Goal: Information Seeking & Learning: Find specific page/section

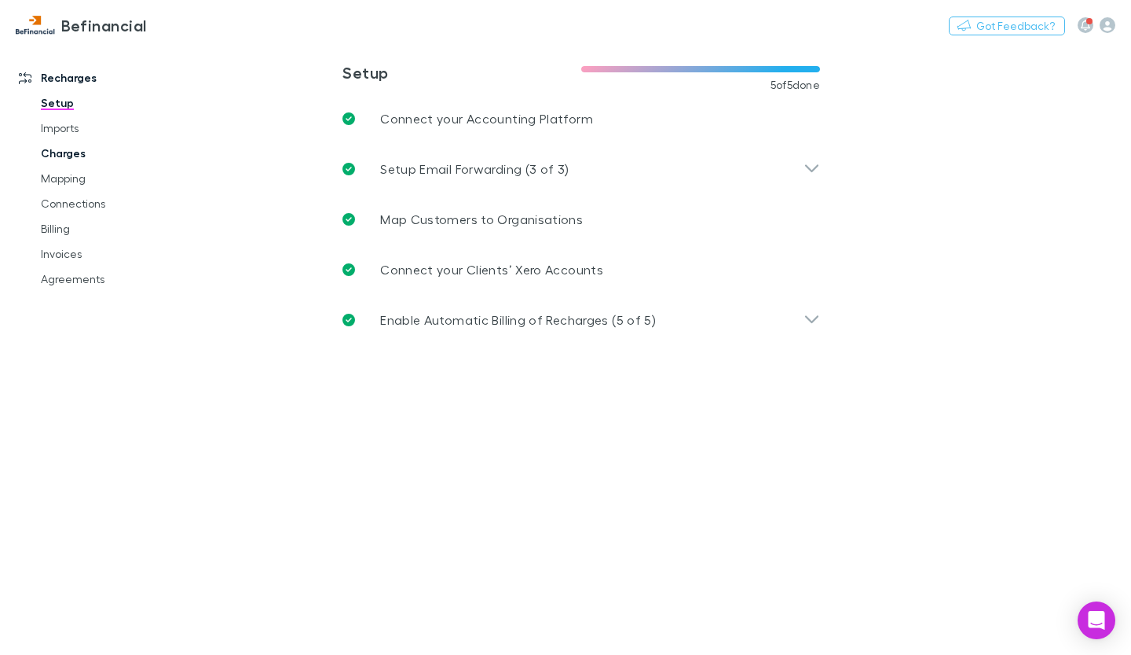
click at [65, 163] on link "Charges" at bounding box center [114, 153] width 178 height 25
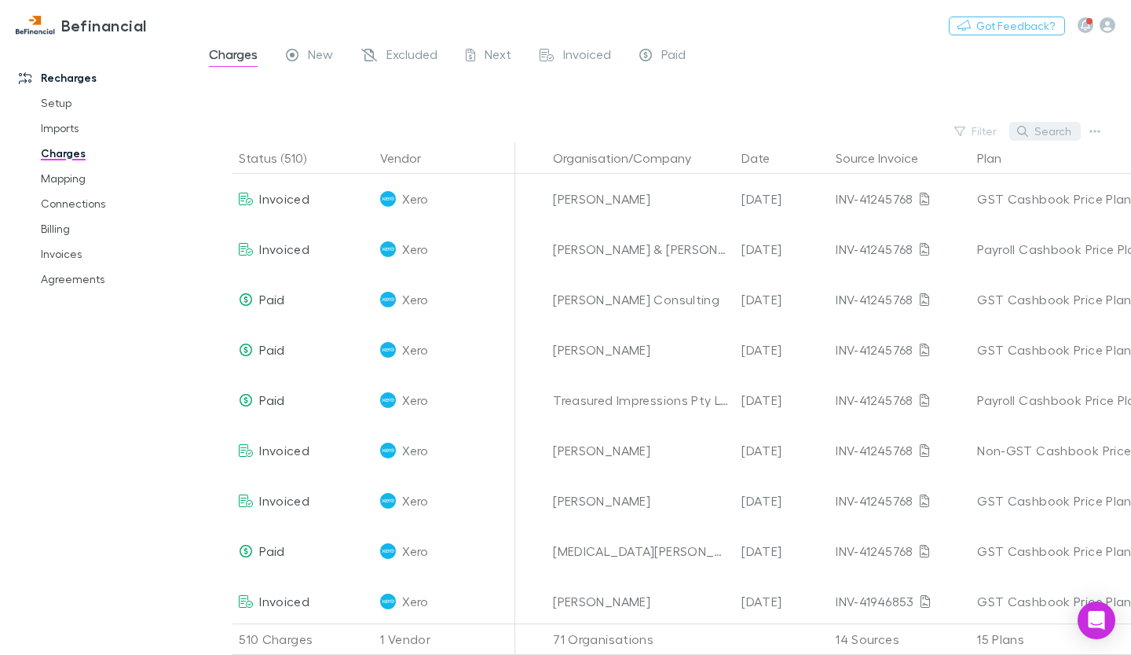
click at [1034, 134] on button "Search" at bounding box center [1046, 131] width 72 height 19
click at [1031, 130] on input "text" at bounding box center [1018, 131] width 79 height 22
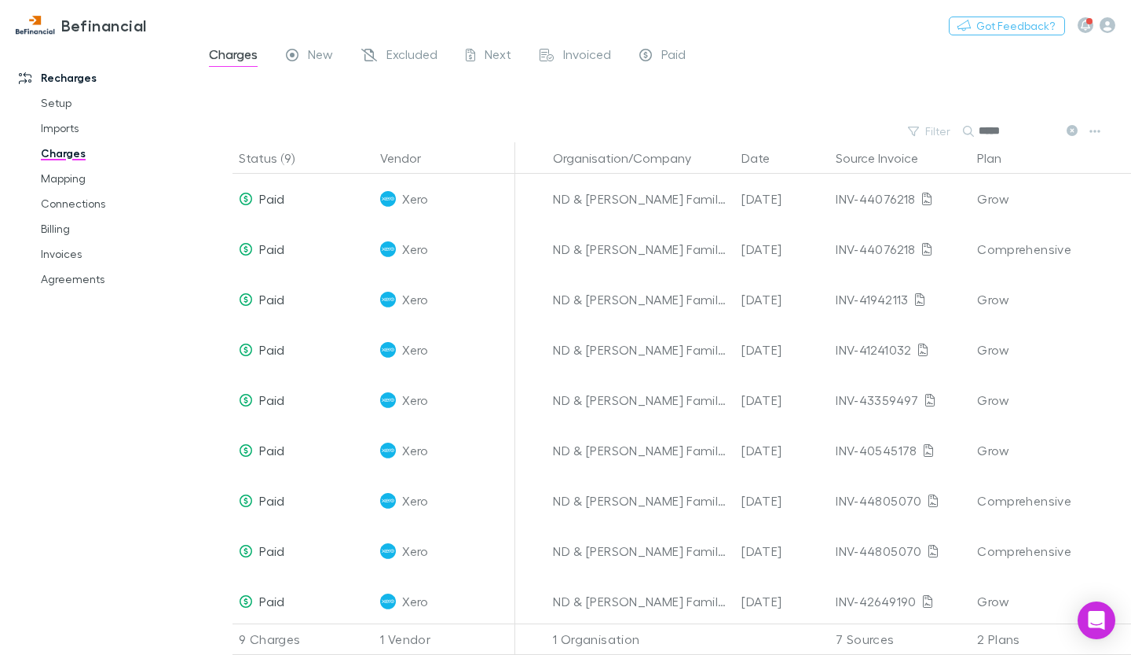
click at [1035, 130] on input "*****" at bounding box center [1018, 131] width 79 height 22
type input "******"
click at [766, 163] on button "Date" at bounding box center [765, 157] width 47 height 31
click at [59, 230] on link "Billing" at bounding box center [114, 228] width 178 height 25
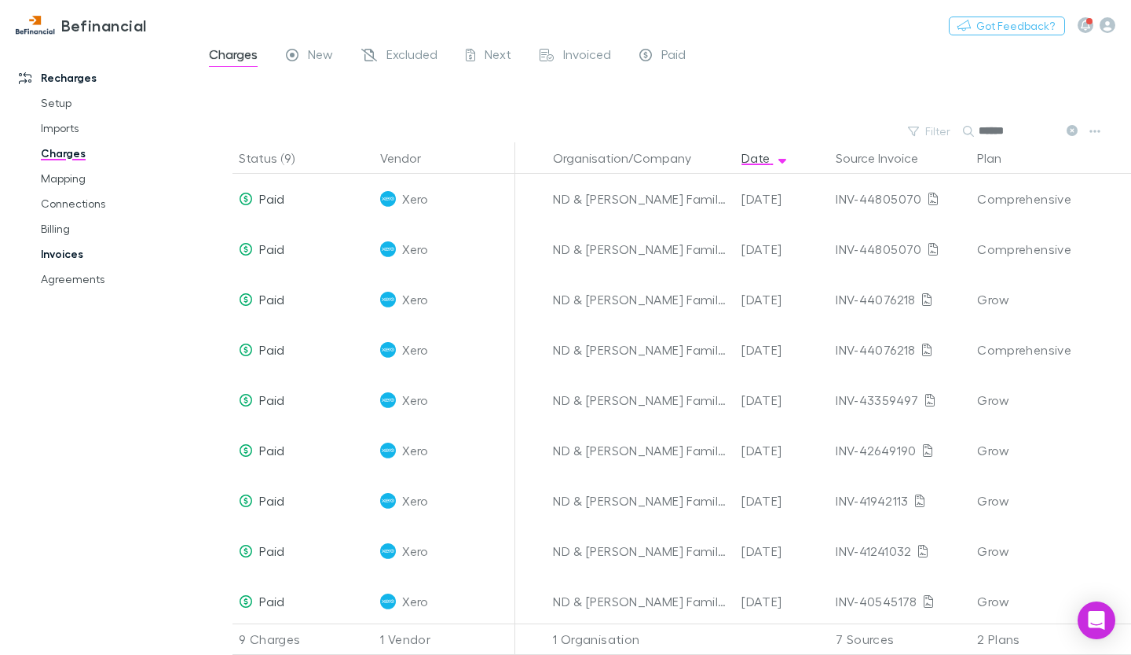
click at [56, 256] on link "Invoices" at bounding box center [114, 253] width 178 height 25
click at [58, 256] on link "Invoices" at bounding box center [114, 253] width 178 height 25
click at [57, 249] on link "Invoices" at bounding box center [114, 253] width 178 height 25
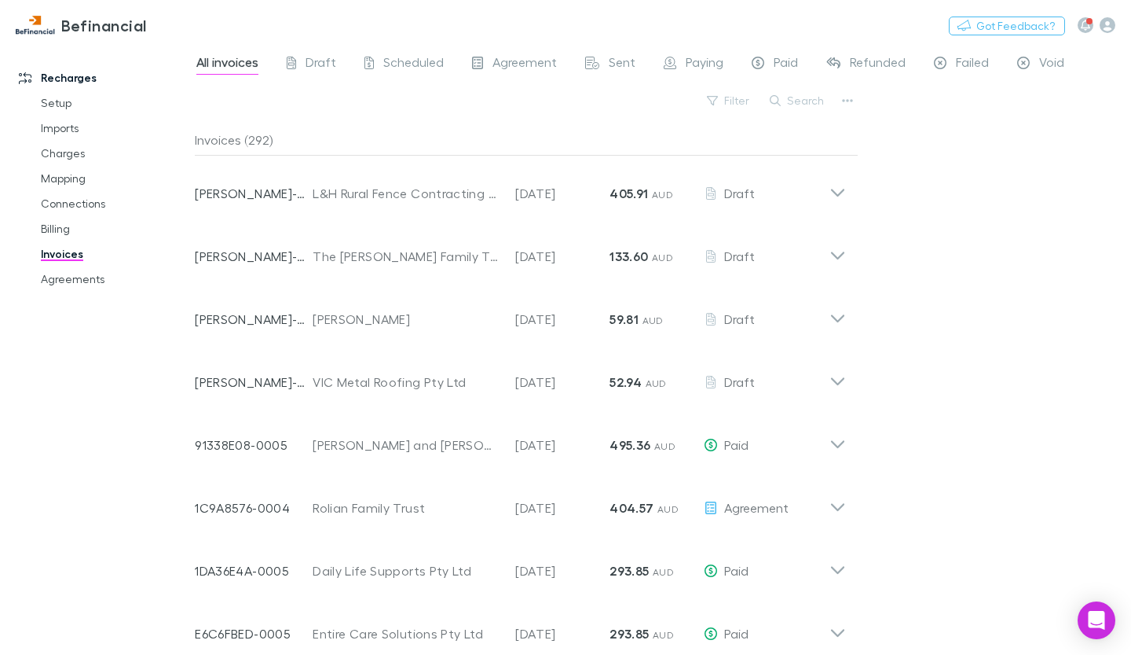
click at [65, 253] on link "Invoices" at bounding box center [114, 253] width 178 height 25
click at [791, 105] on button "Search" at bounding box center [798, 100] width 72 height 19
click at [802, 101] on input "text" at bounding box center [771, 101] width 79 height 22
click at [795, 97] on input "******" at bounding box center [771, 101] width 79 height 22
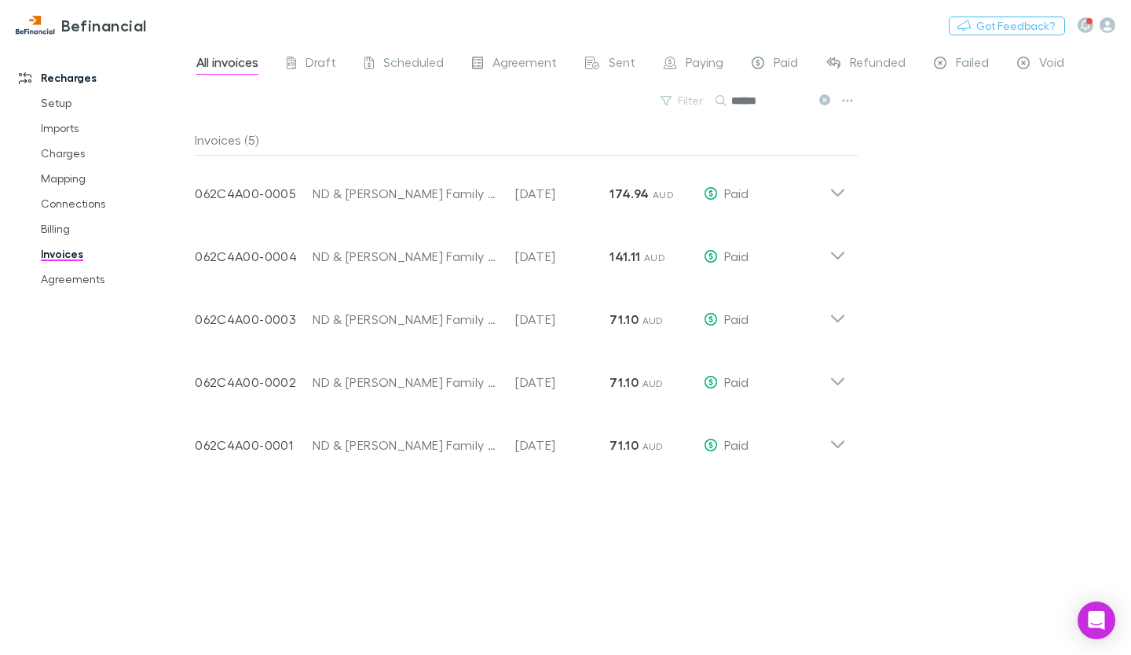
click at [757, 97] on input "******" at bounding box center [771, 101] width 79 height 22
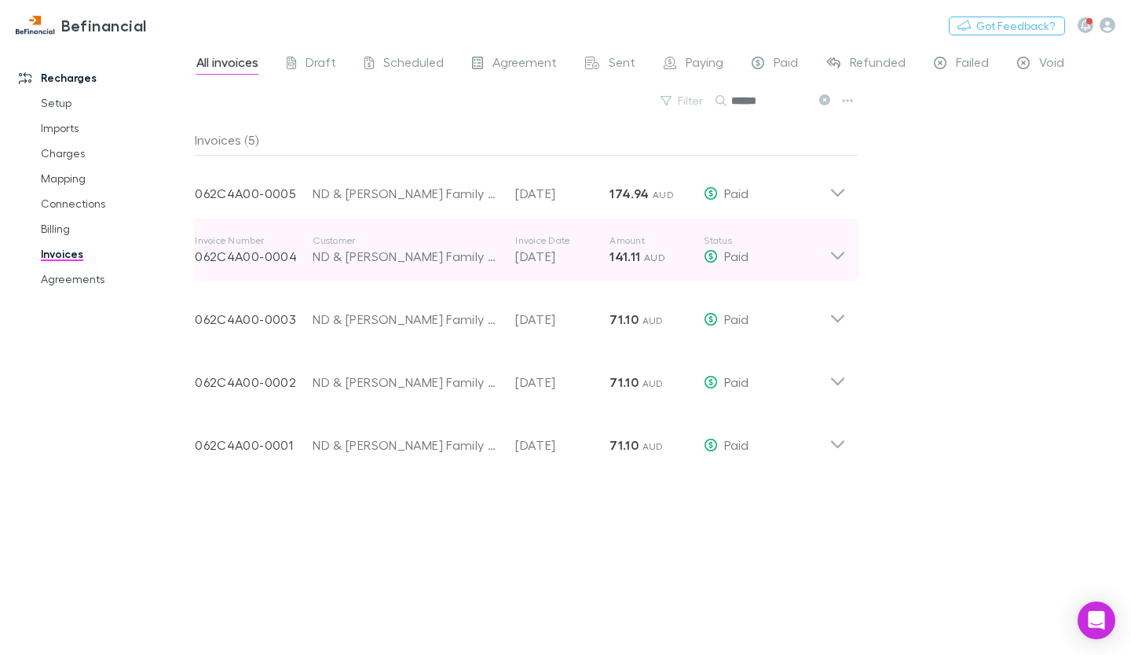
type input "******"
click at [845, 259] on icon at bounding box center [838, 249] width 17 height 31
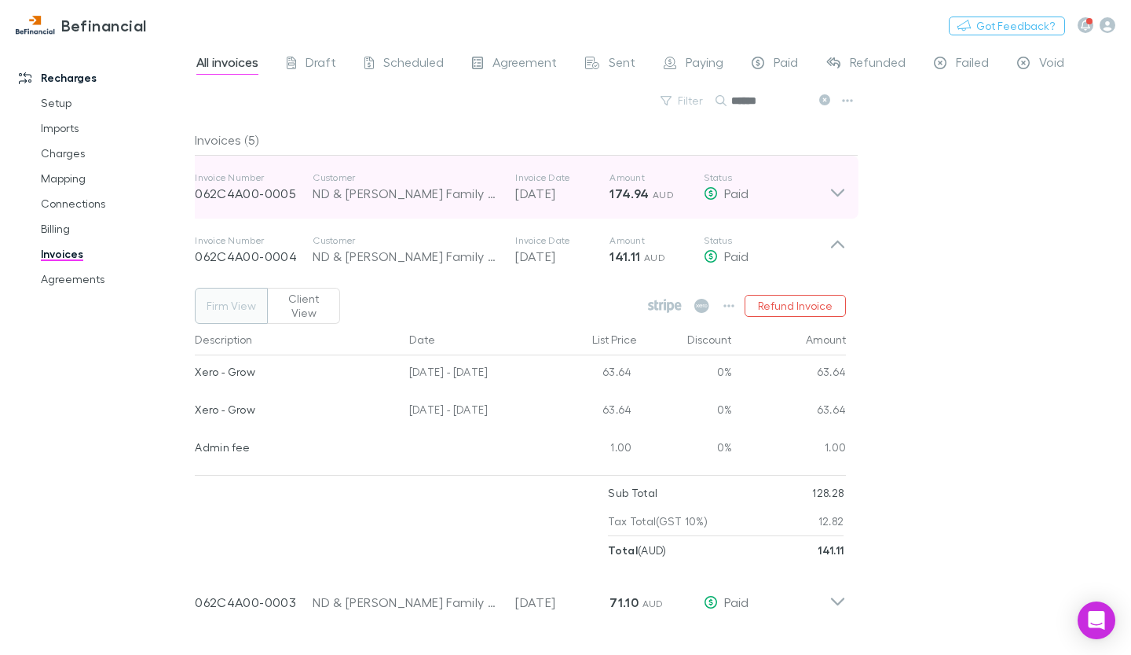
click at [838, 189] on icon at bounding box center [838, 186] width 17 height 31
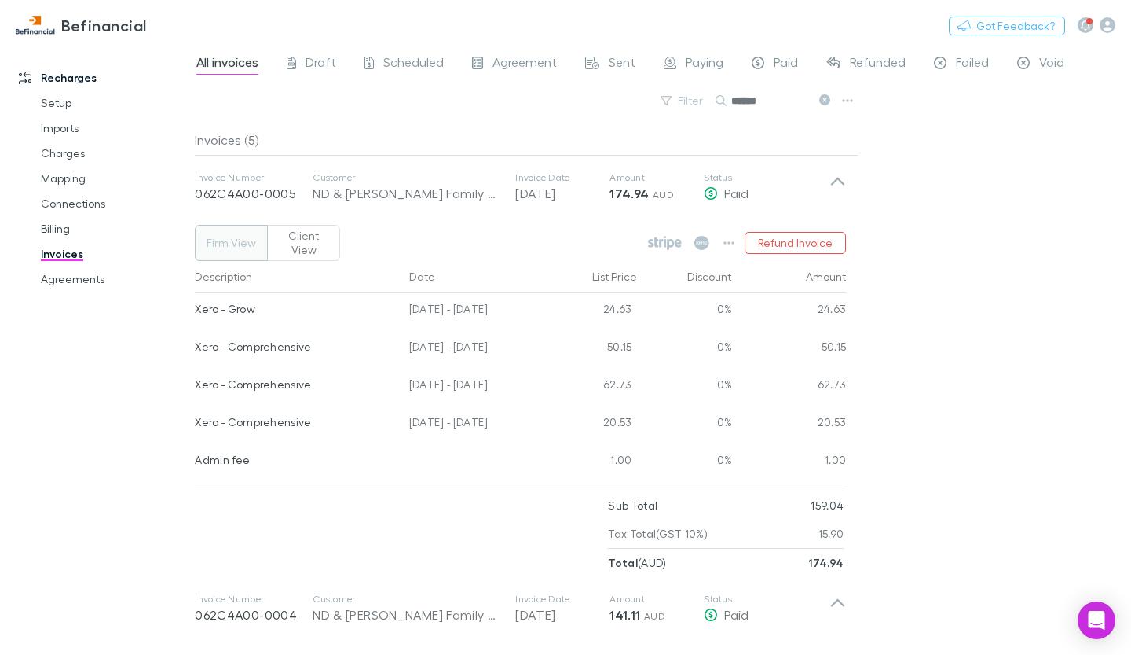
click at [314, 228] on button "Client View" at bounding box center [303, 243] width 73 height 36
click at [313, 233] on button "Client View" at bounding box center [303, 243] width 73 height 36
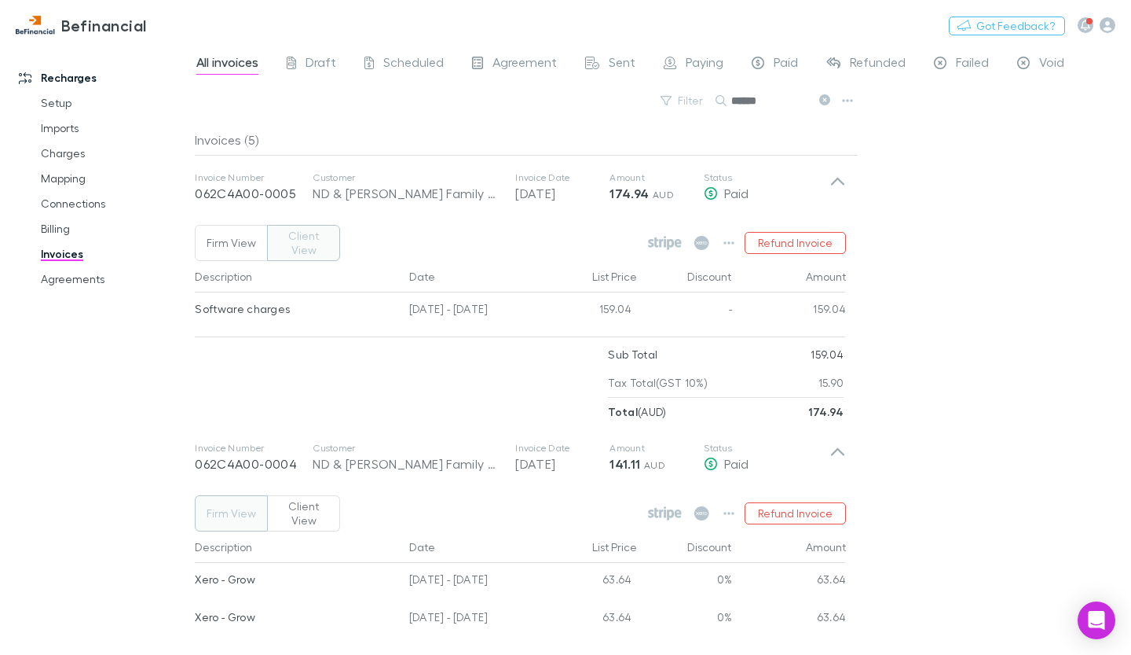
click at [240, 239] on button "Firm View" at bounding box center [231, 243] width 73 height 36
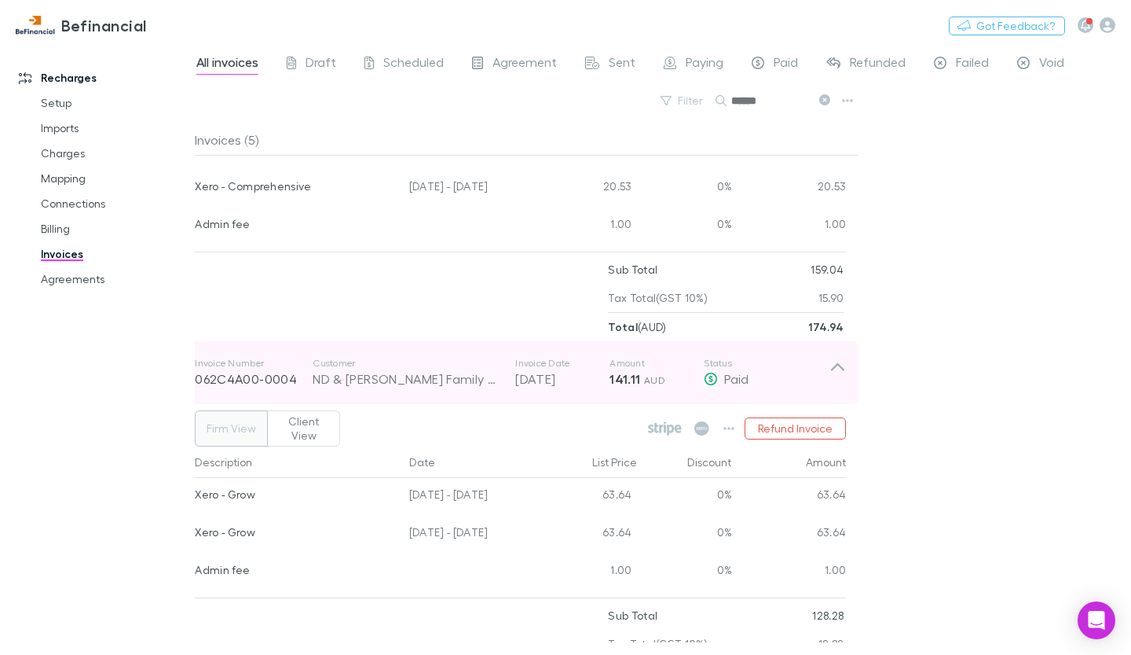
scroll to position [79, 0]
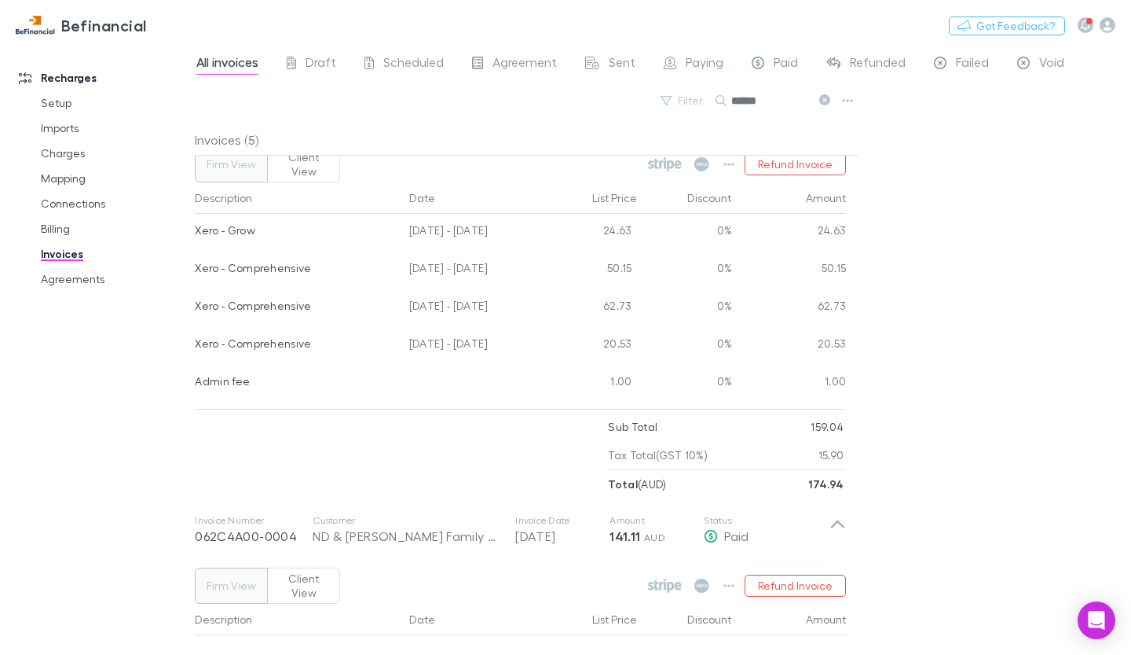
click at [970, 376] on div "All invoices Draft Scheduled Agreement Sent Paying Paid Refunded Failed Void Fi…" at bounding box center [663, 349] width 937 height 611
click at [958, 223] on div "All invoices Draft Scheduled Agreement Sent Paying Paid Refunded Failed Void Fi…" at bounding box center [663, 349] width 937 height 611
click at [1029, 382] on div "All invoices Draft Scheduled Agreement Sent Paying Paid Refunded Failed Void Fi…" at bounding box center [663, 349] width 937 height 611
click at [105, 395] on div "Recharges Setup Imports Charges Mapping Connections Billing Invoices Agreements" at bounding box center [103, 346] width 207 height 592
click at [924, 262] on div "All invoices Draft Scheduled Agreement Sent Paying Paid Refunded Failed Void Fi…" at bounding box center [663, 349] width 937 height 611
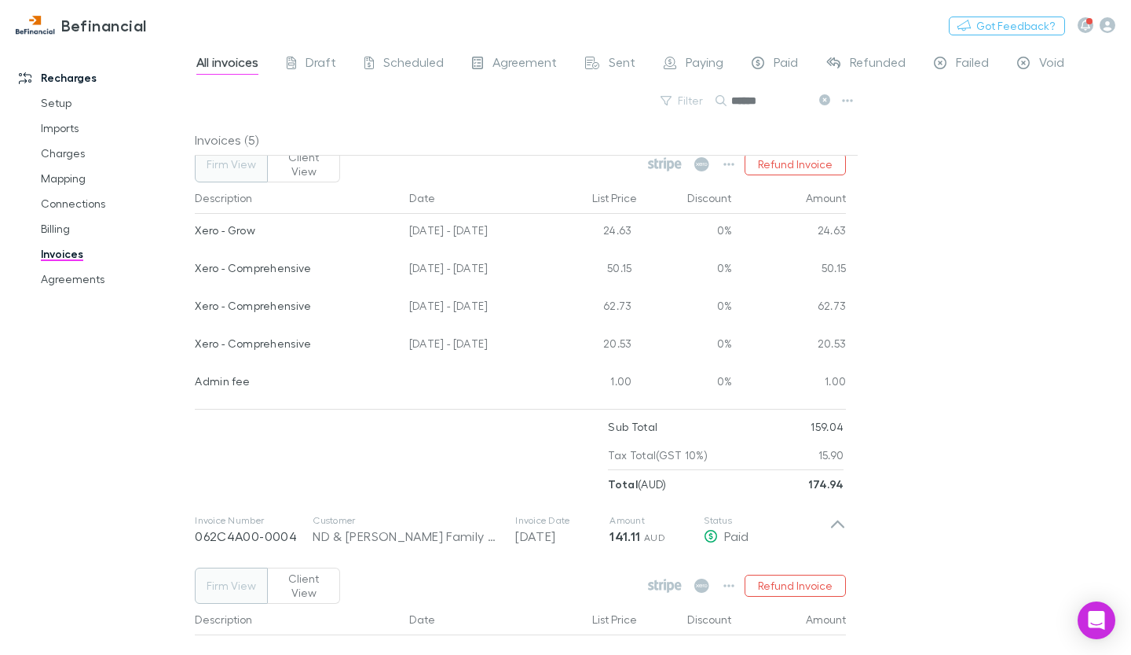
click at [988, 281] on div "All invoices Draft Scheduled Agreement Sent Paying Paid Refunded Failed Void Fi…" at bounding box center [663, 349] width 937 height 611
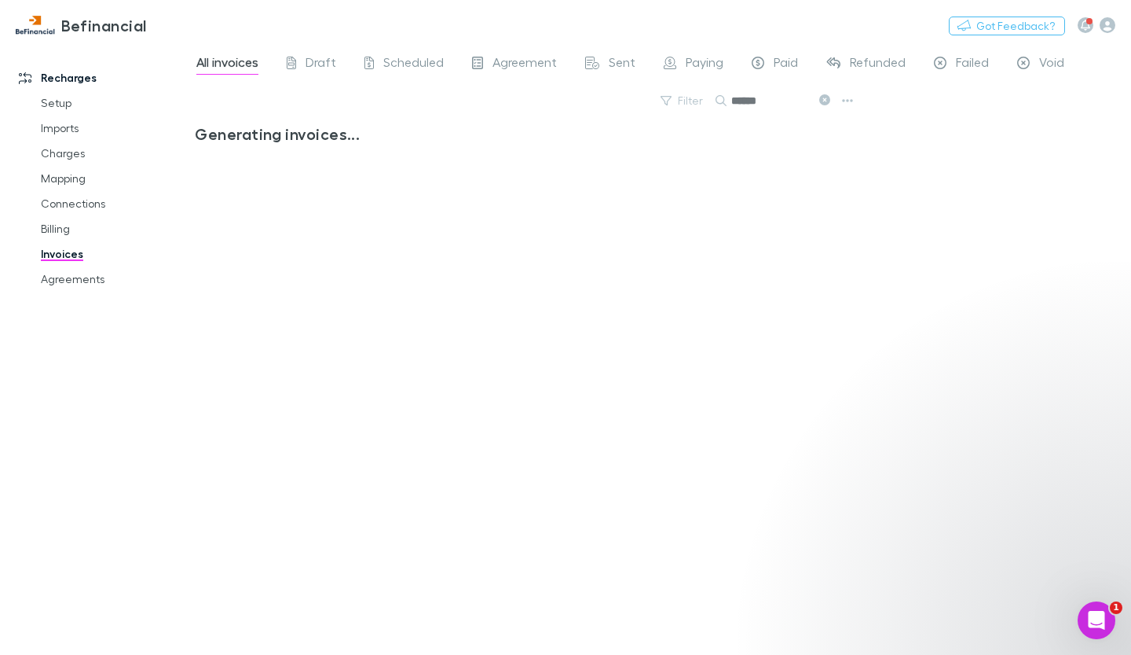
click at [75, 257] on link "Invoices" at bounding box center [114, 253] width 178 height 25
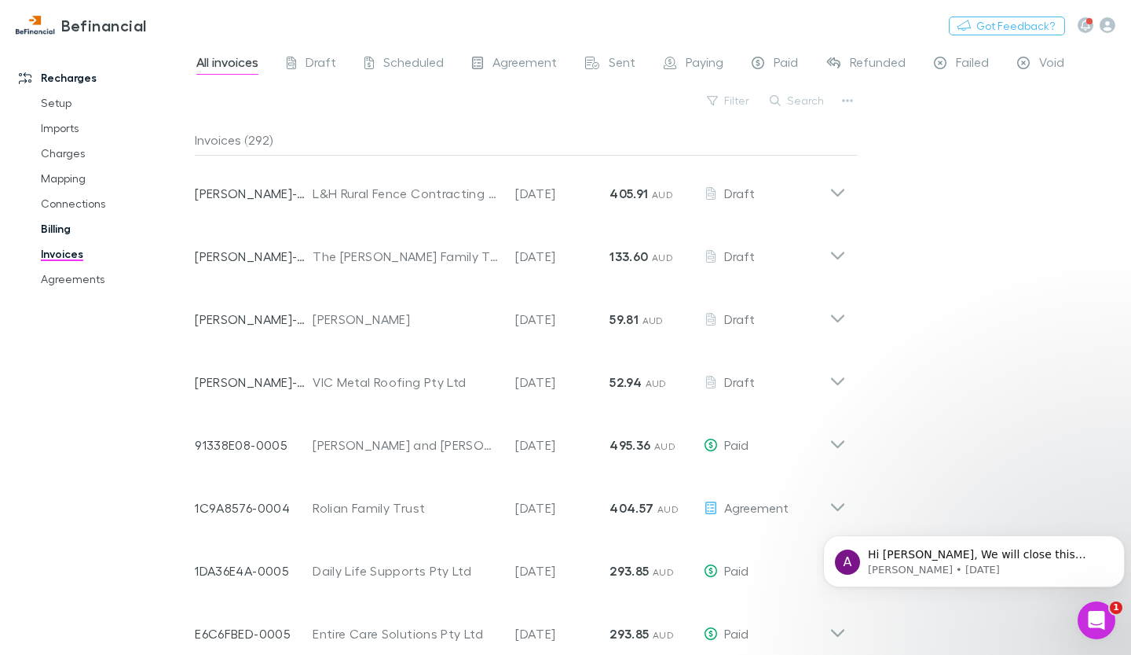
click at [54, 225] on link "Billing" at bounding box center [114, 228] width 178 height 25
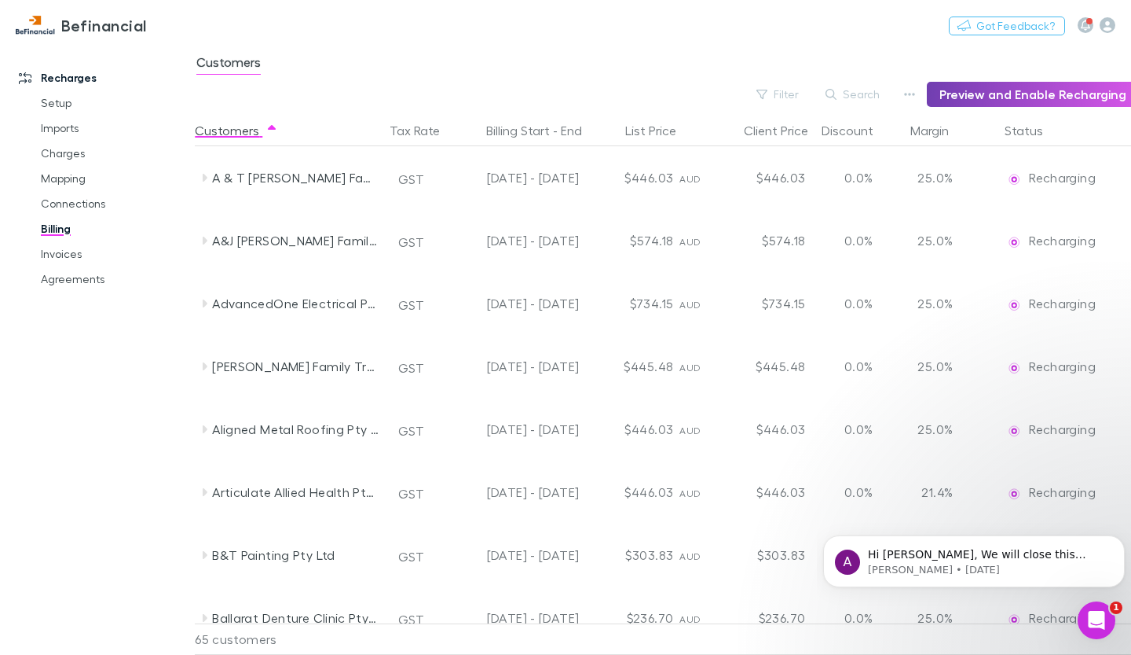
click at [973, 87] on button "Preview and Enable Recharging" at bounding box center [1033, 94] width 212 height 25
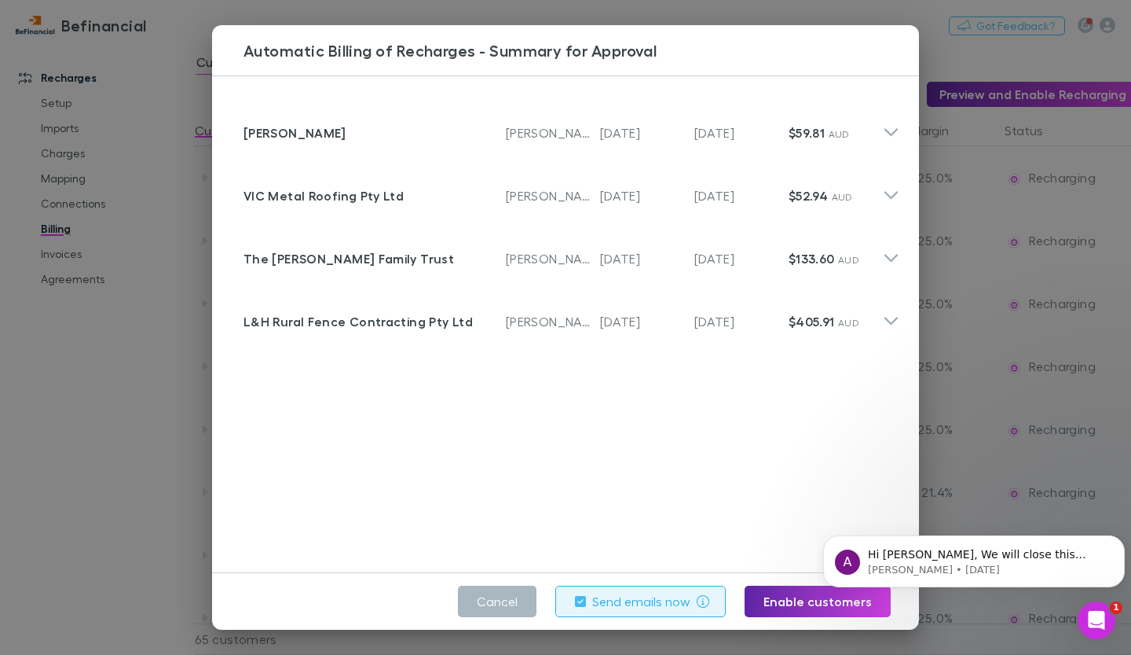
click at [516, 601] on button "Cancel" at bounding box center [497, 600] width 79 height 31
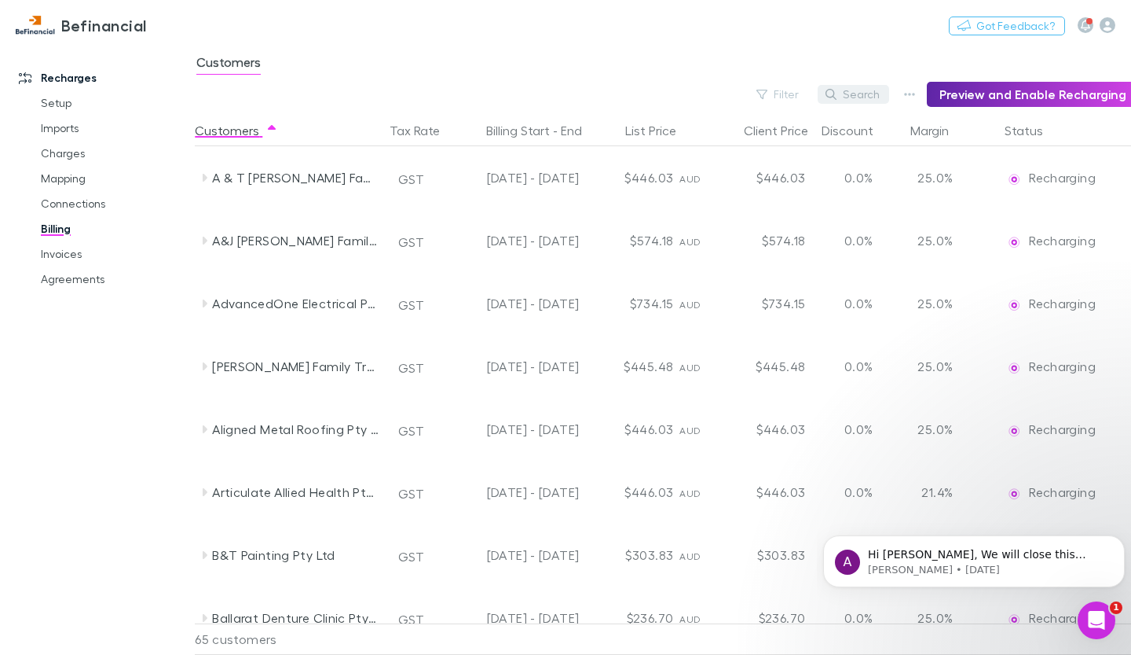
click at [879, 97] on button "Search" at bounding box center [854, 94] width 72 height 19
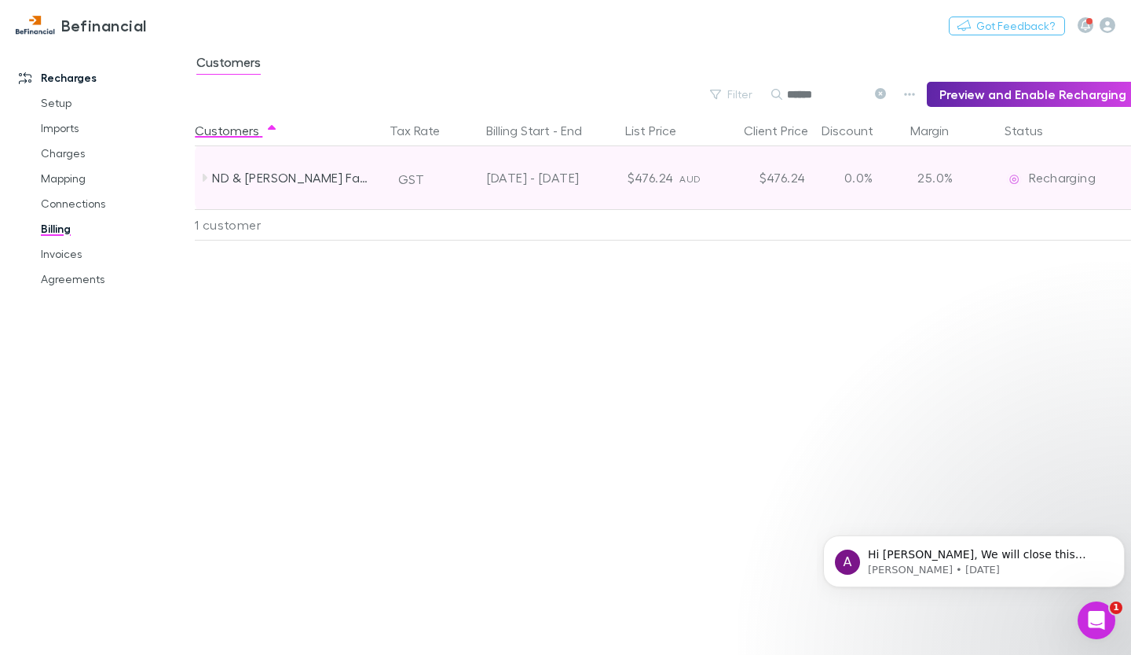
type input "******"
click at [210, 179] on icon at bounding box center [204, 177] width 13 height 13
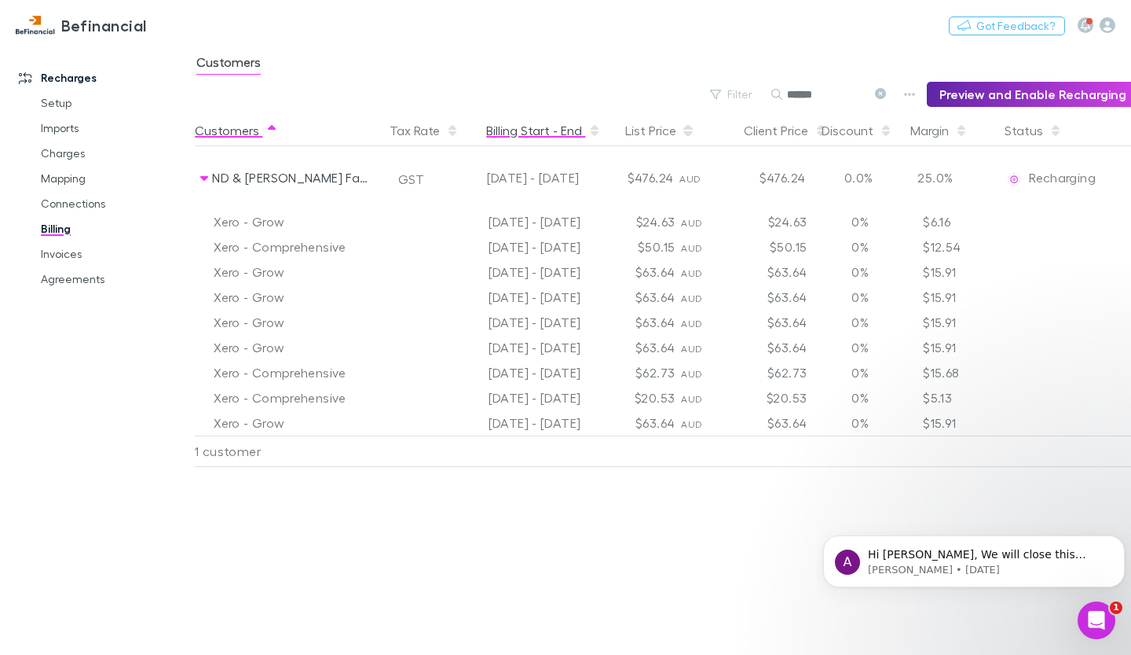
click at [530, 125] on button "Billing Start - End" at bounding box center [543, 130] width 115 height 31
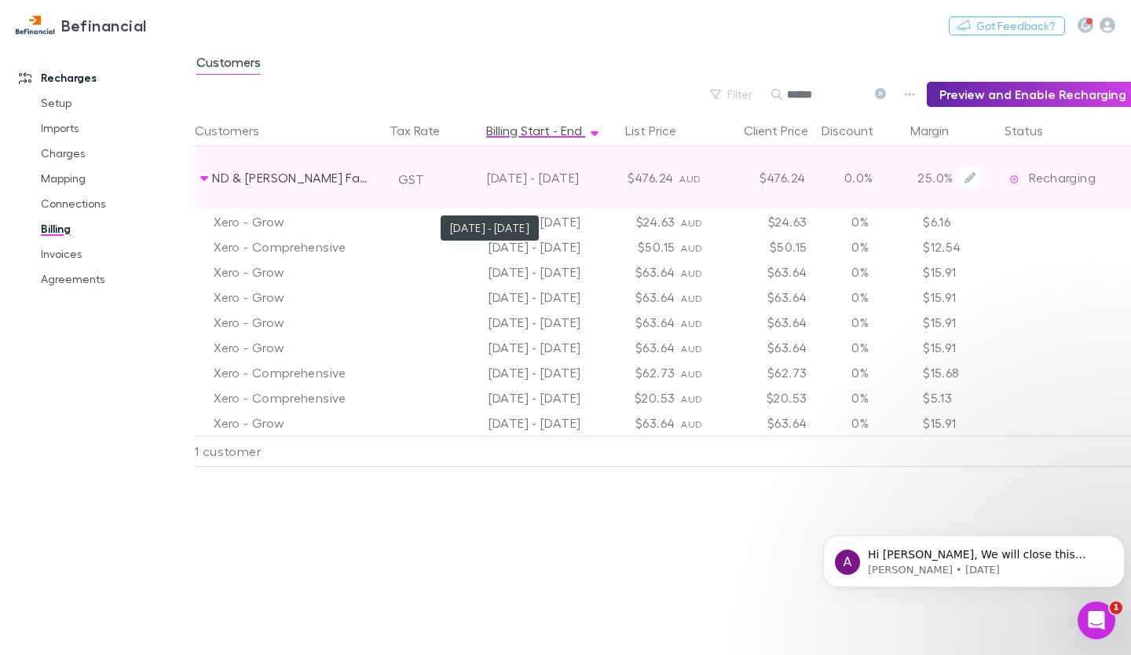
click at [513, 177] on div "[DATE] - [DATE]" at bounding box center [514, 177] width 129 height 63
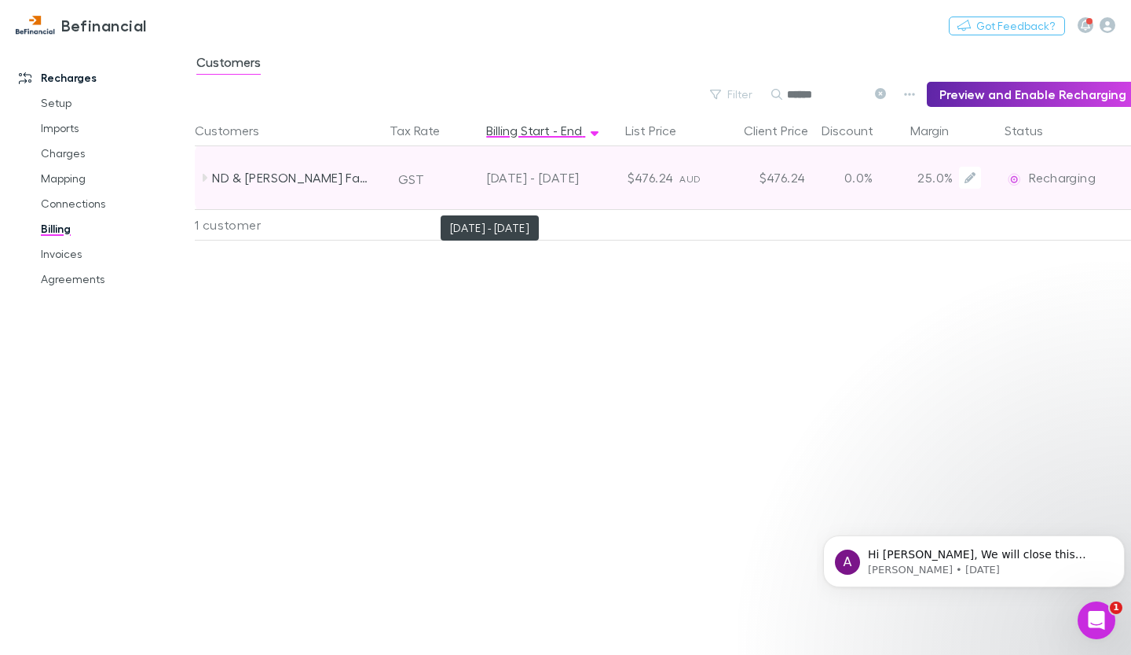
click at [513, 177] on div "[DATE] - [DATE]" at bounding box center [514, 177] width 129 height 63
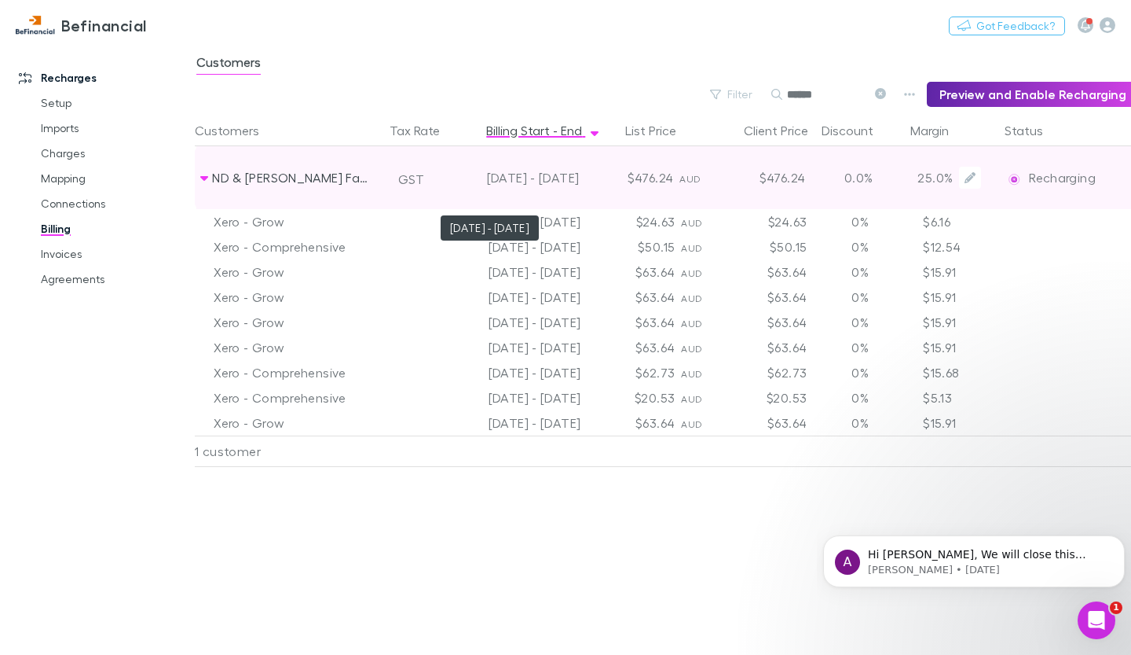
click at [571, 177] on div "[DATE] - [DATE]" at bounding box center [514, 177] width 129 height 63
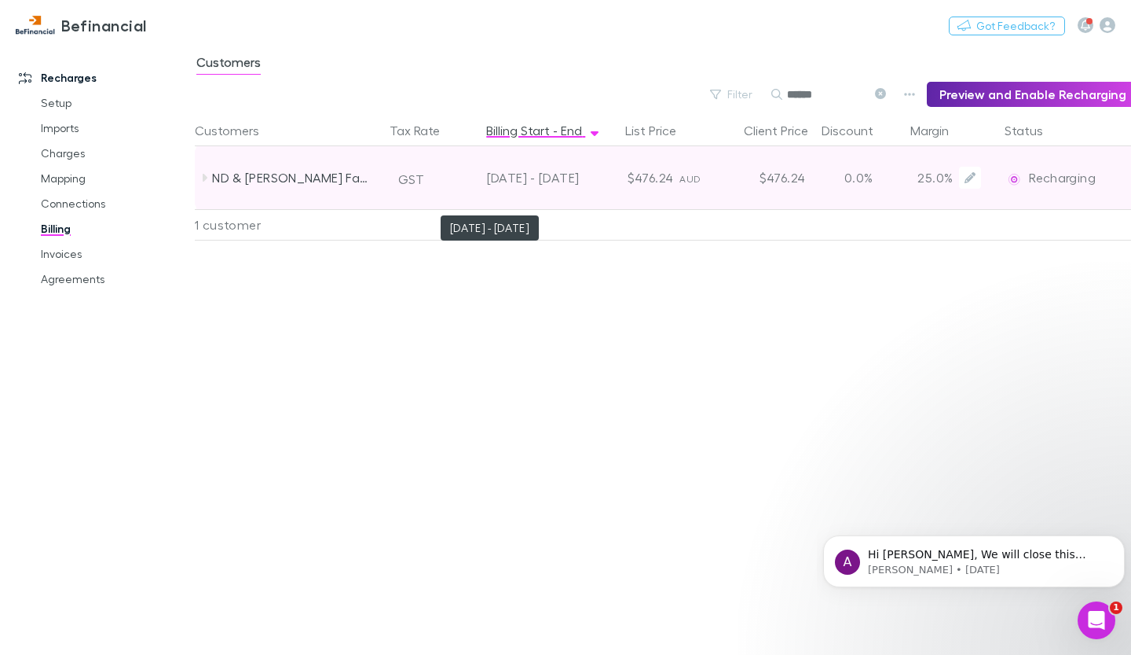
click at [571, 177] on div "[DATE] - [DATE]" at bounding box center [514, 177] width 129 height 63
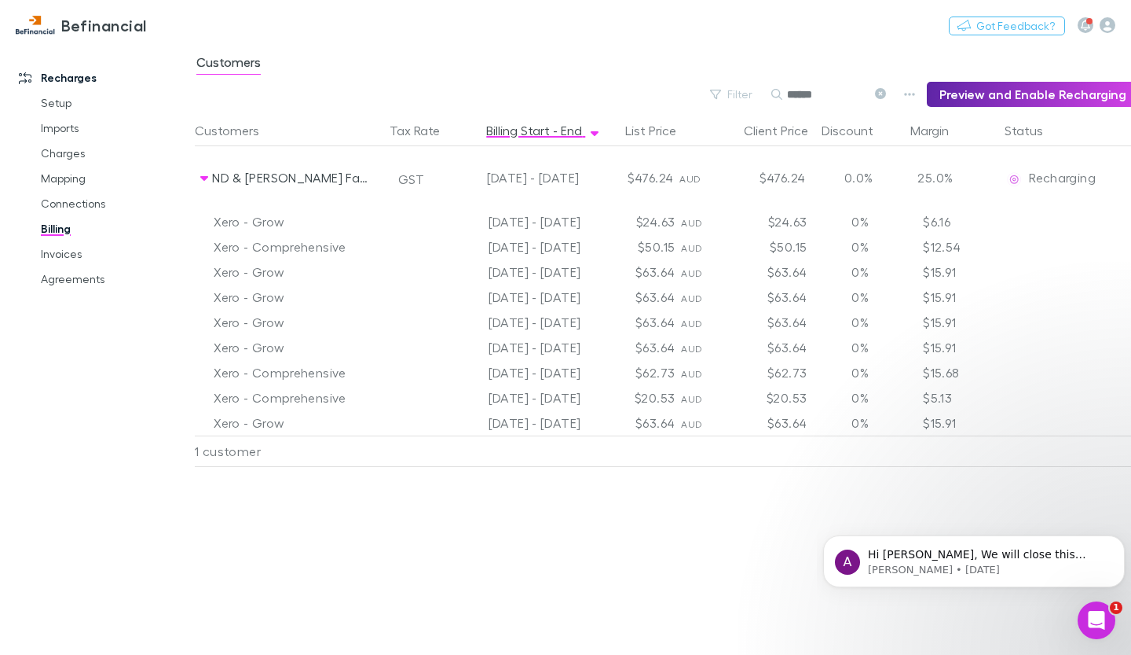
click at [55, 225] on link "Billing" at bounding box center [114, 228] width 178 height 25
click at [59, 231] on link "Billing" at bounding box center [114, 228] width 178 height 25
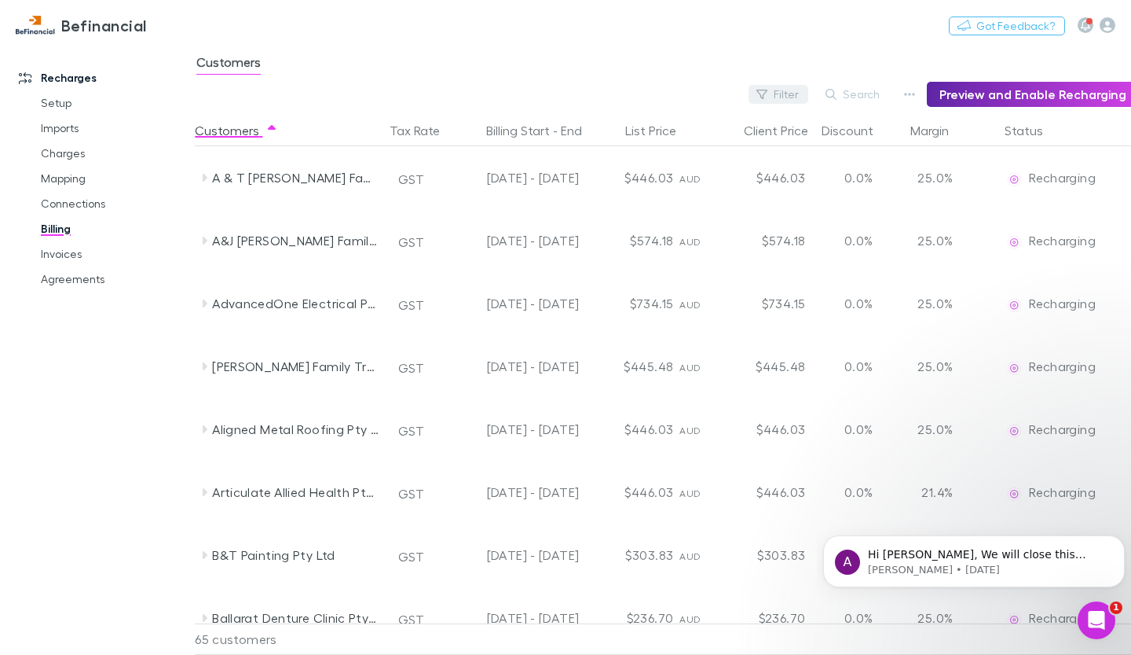
click at [799, 90] on button "Filter" at bounding box center [779, 94] width 60 height 19
click at [621, 131] on input "******" at bounding box center [680, 125] width 261 height 29
type input "******"
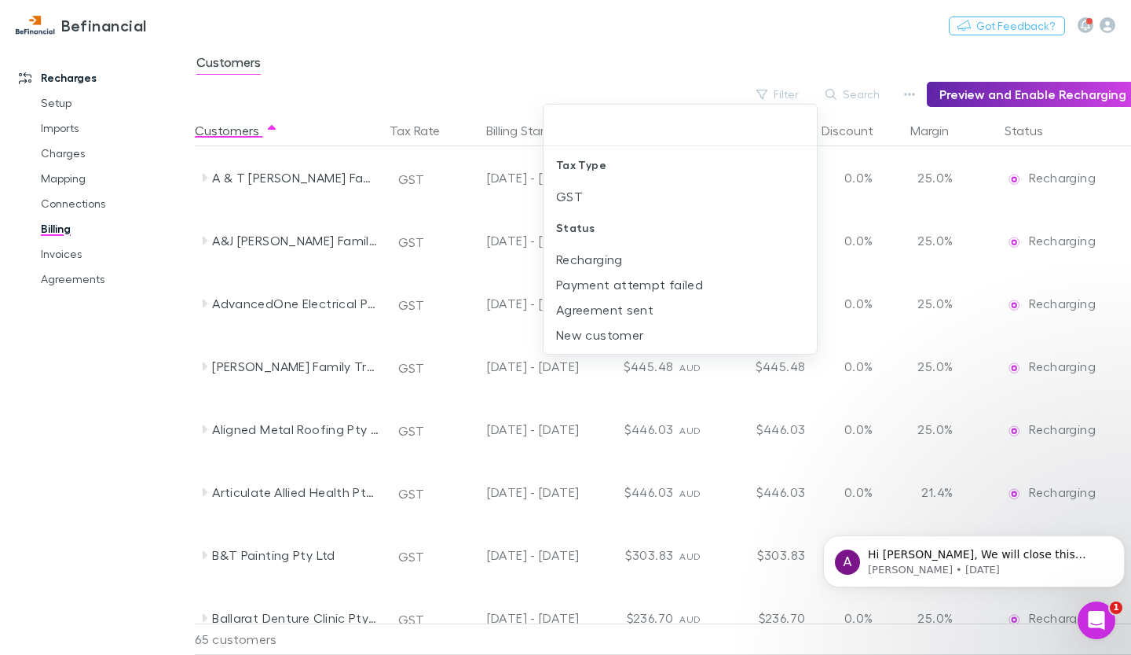
click at [204, 353] on div at bounding box center [565, 327] width 1131 height 655
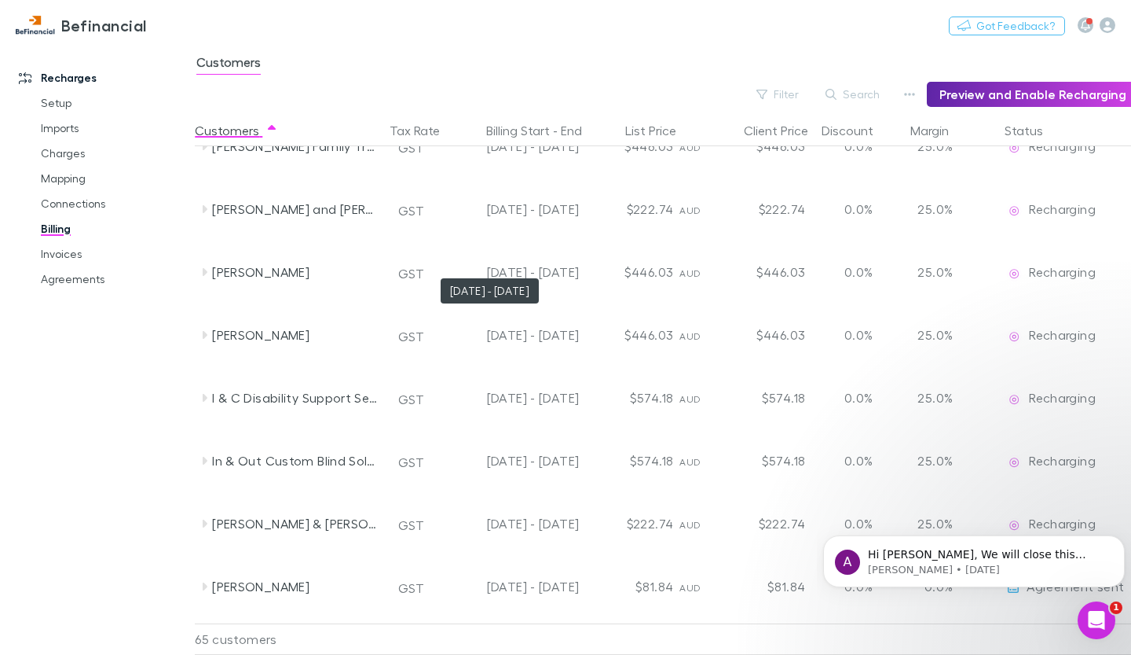
scroll to position [2357, 0]
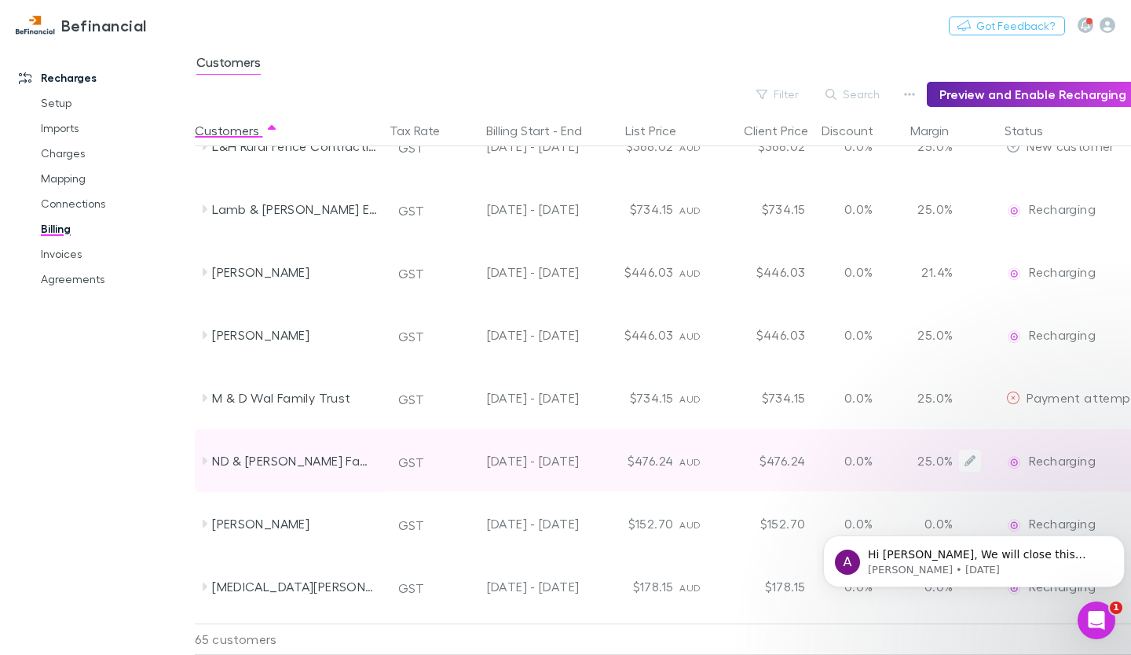
scroll to position [2364, 0]
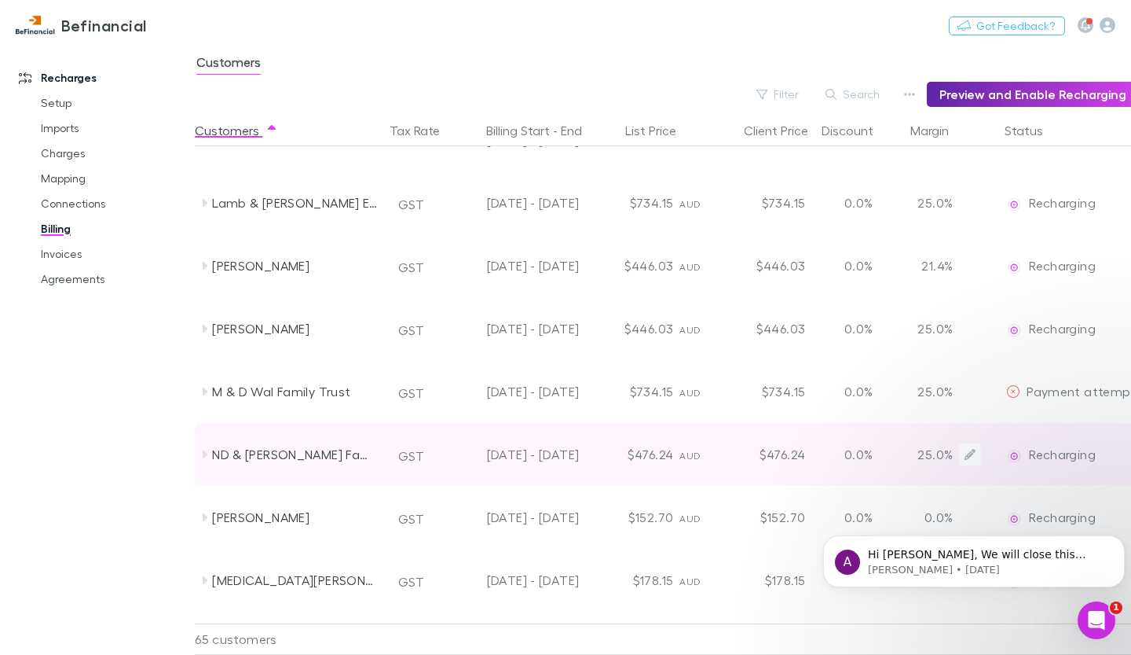
click at [321, 453] on div "ND & [PERSON_NAME] Family Trust" at bounding box center [295, 454] width 167 height 63
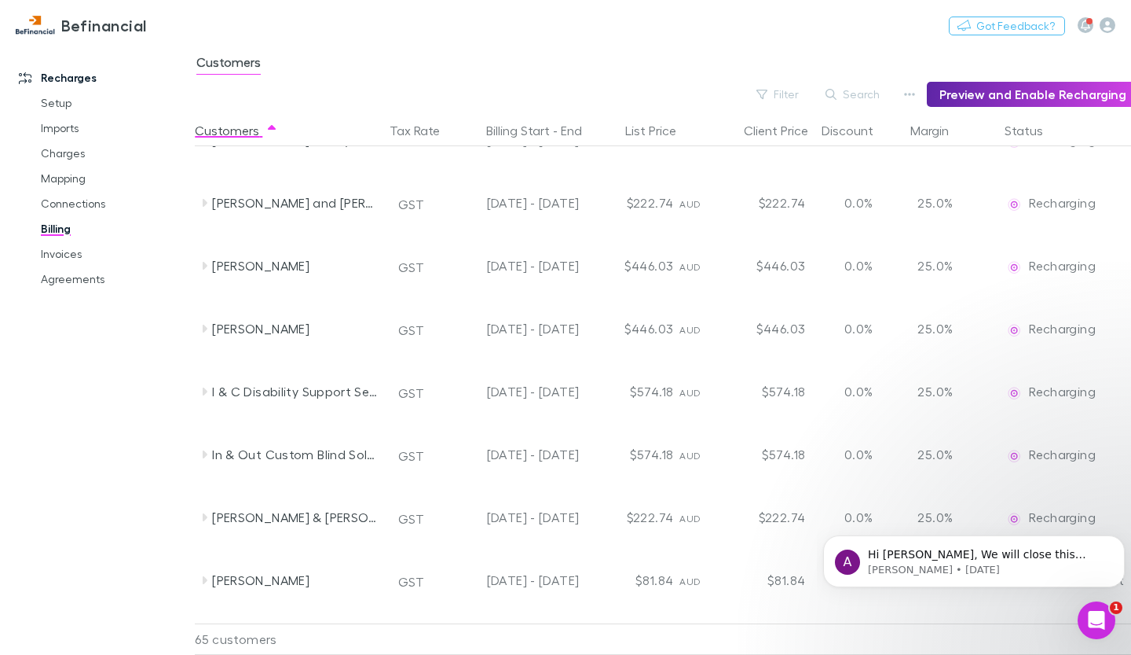
scroll to position [1342, 0]
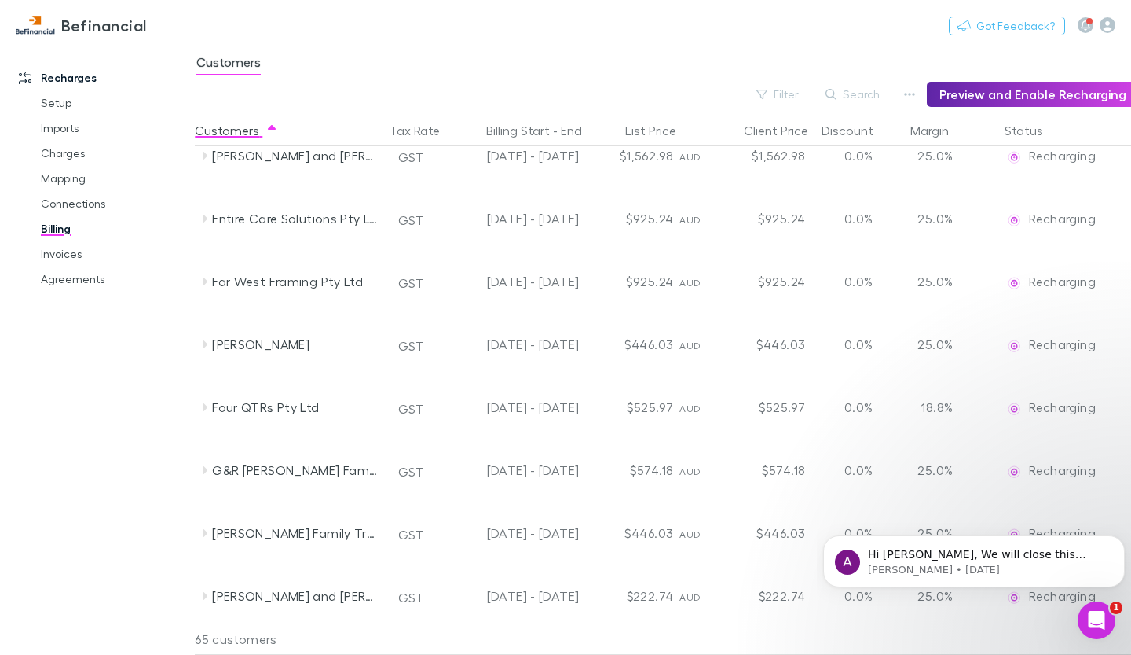
click at [222, 61] on span "Customers" at bounding box center [228, 64] width 64 height 20
click at [889, 89] on button "Search" at bounding box center [854, 94] width 72 height 19
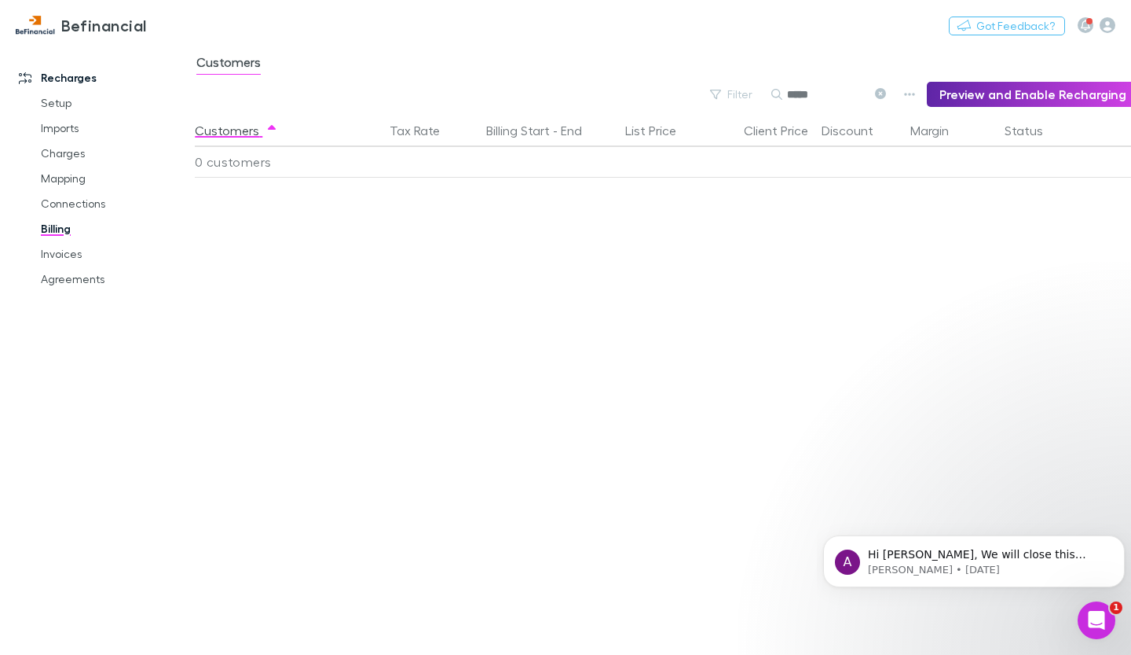
scroll to position [0, 0]
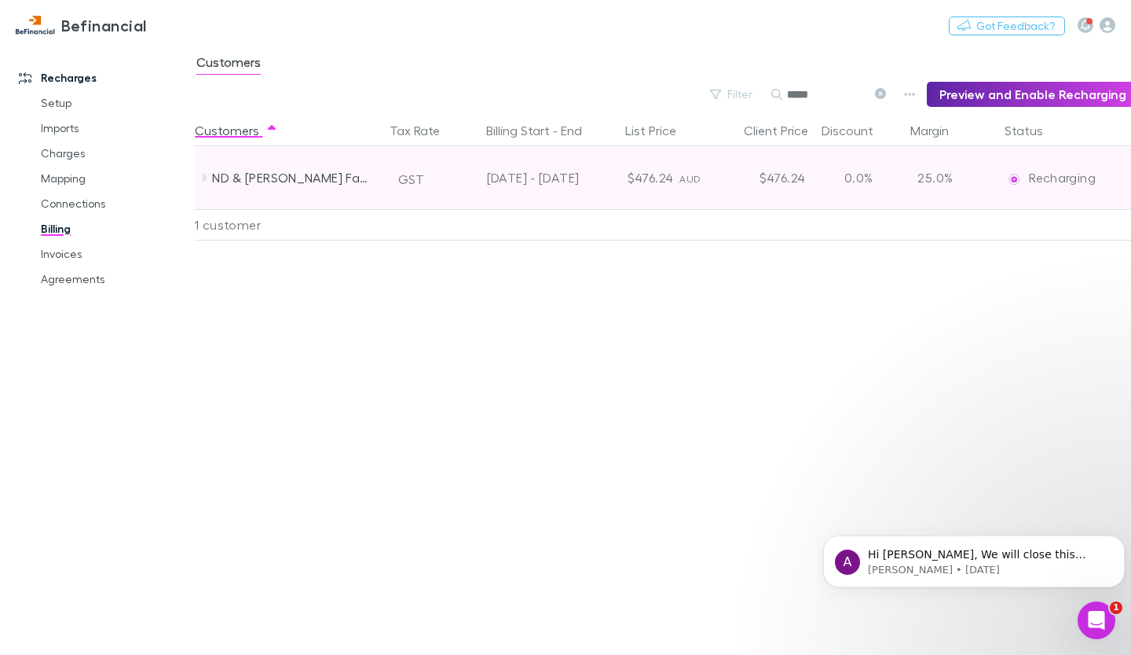
type input "*****"
click at [204, 175] on icon at bounding box center [205, 178] width 5 height 8
